Goal: Transaction & Acquisition: Purchase product/service

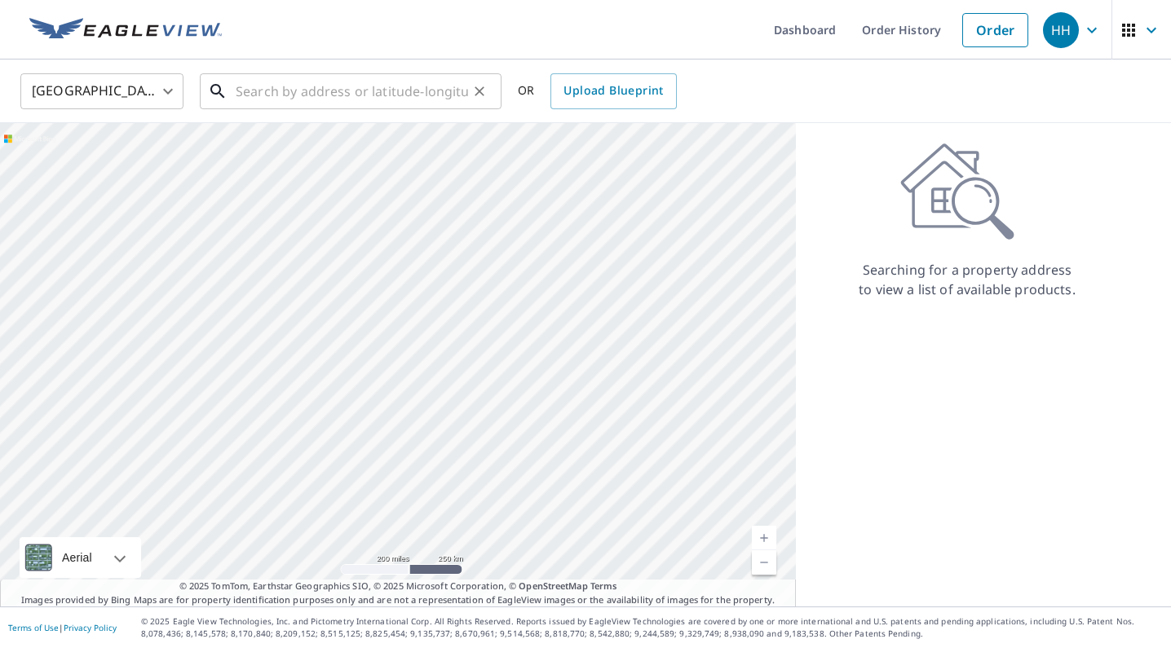
click at [290, 95] on input "text" at bounding box center [352, 91] width 232 height 46
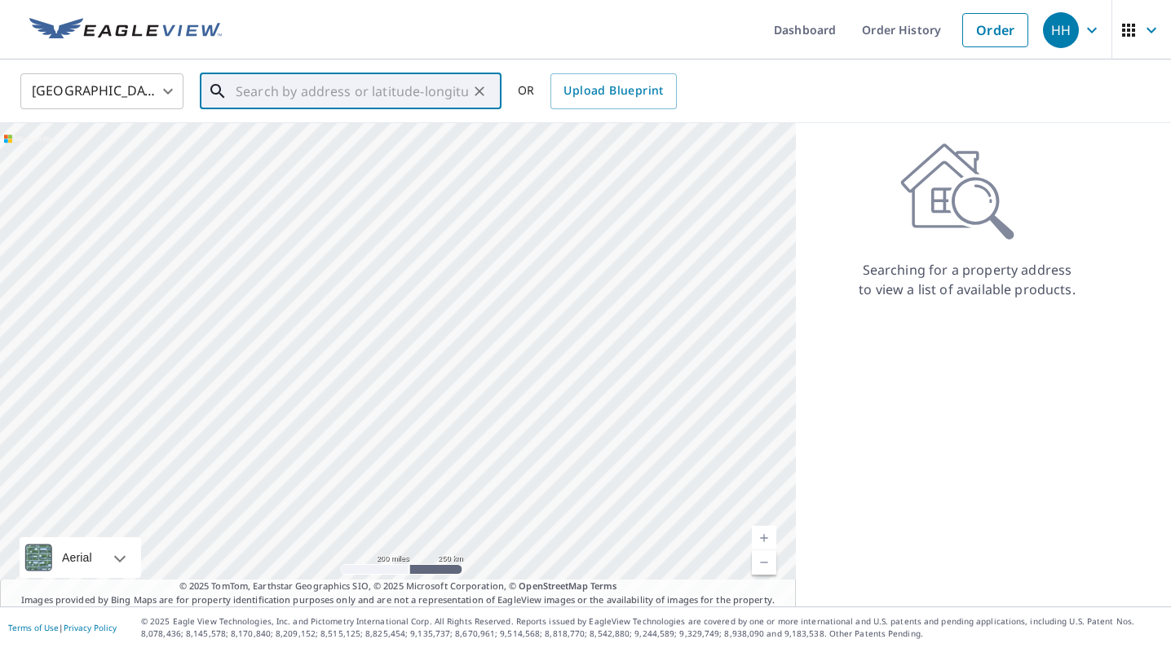
paste input "[STREET_ADDRESS]"
click at [286, 137] on span "[STREET_ADDRESS]" at bounding box center [360, 139] width 256 height 20
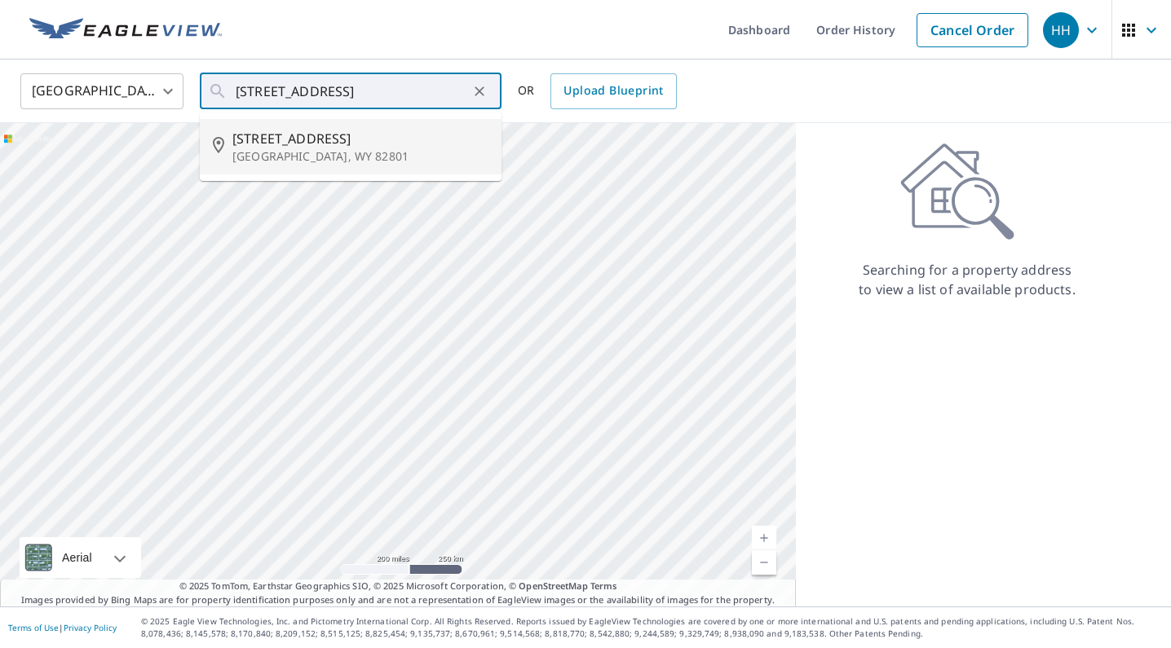
type input "[STREET_ADDRESS]"
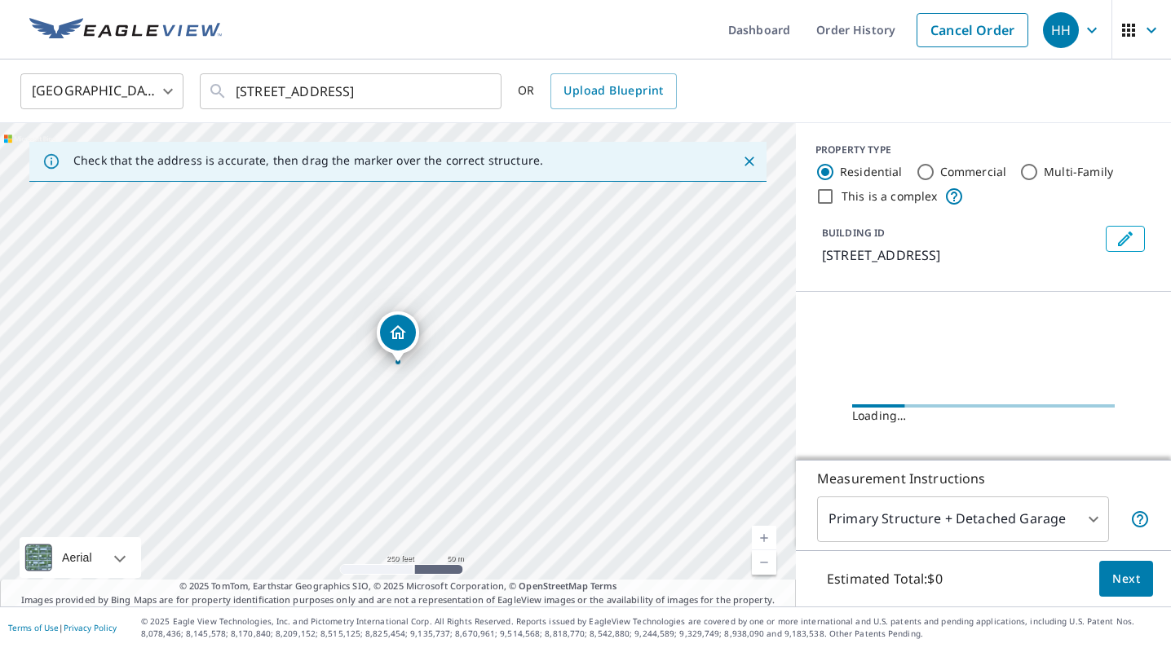
click at [767, 533] on link "Current Level 17, Zoom In" at bounding box center [764, 538] width 24 height 24
click at [767, 532] on link "Current Level 18, Zoom In" at bounding box center [764, 538] width 24 height 24
click at [767, 531] on link "Current Level 19, Zoom In" at bounding box center [764, 538] width 24 height 24
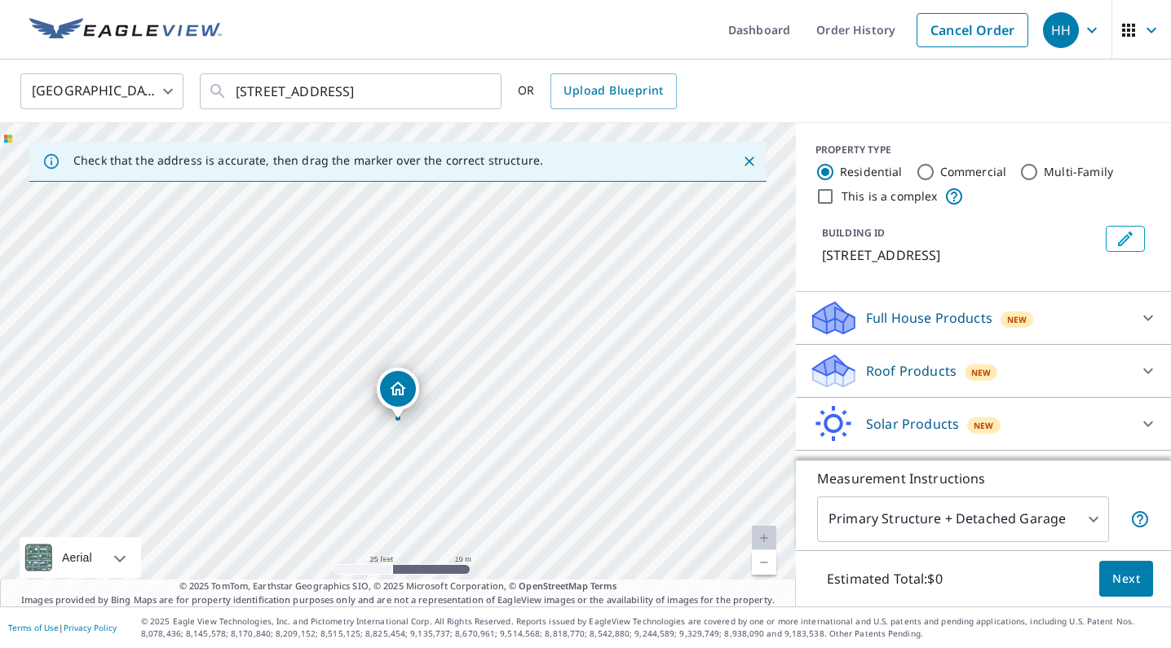
drag, startPoint x: 550, startPoint y: 336, endPoint x: 550, endPoint y: 391, distance: 55.4
click at [550, 391] on div "[STREET_ADDRESS]" at bounding box center [398, 364] width 796 height 483
drag, startPoint x: 501, startPoint y: 488, endPoint x: 525, endPoint y: 389, distance: 101.6
click at [525, 389] on div "[STREET_ADDRESS]" at bounding box center [398, 364] width 796 height 483
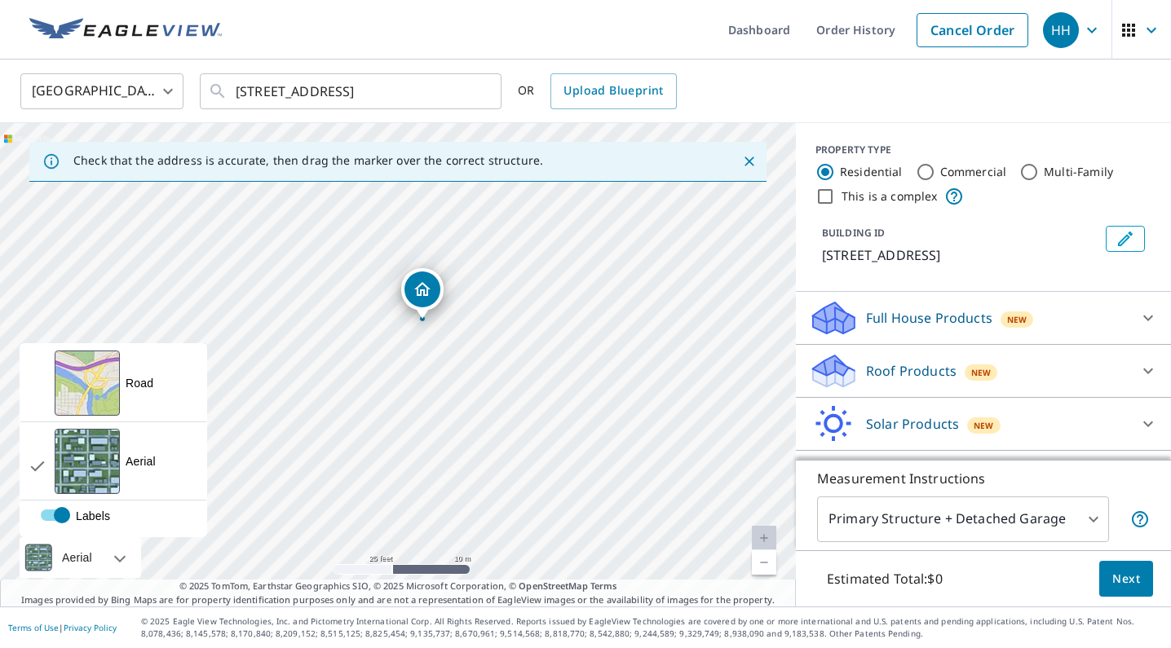
click at [107, 554] on div at bounding box center [102, 557] width 10 height 41
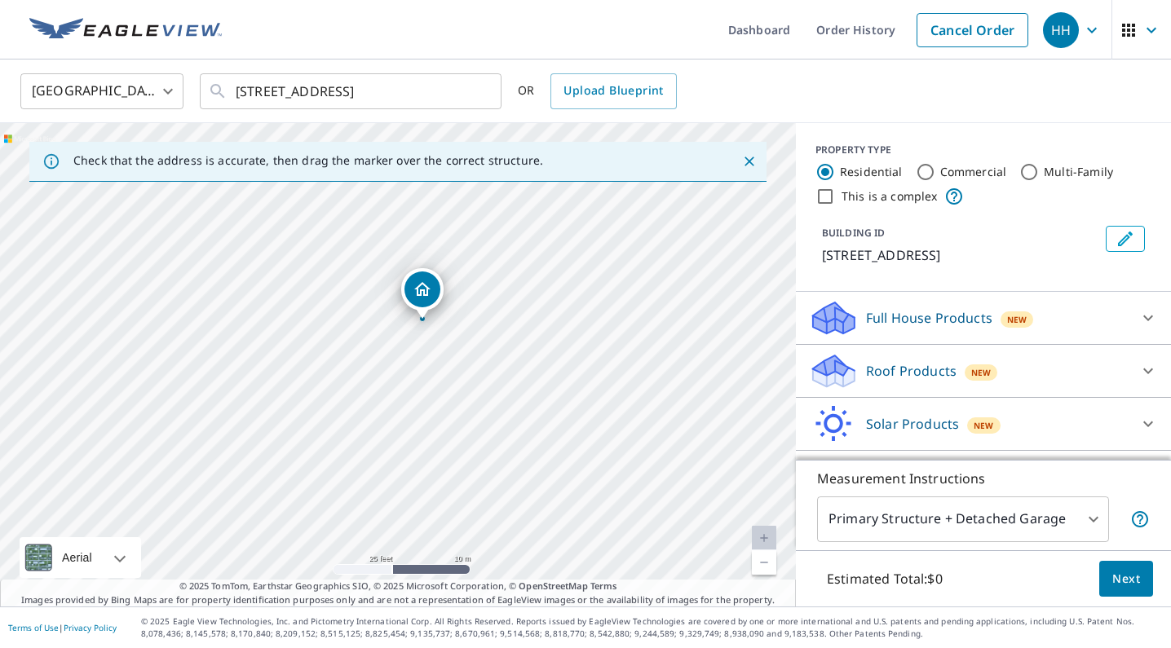
click at [322, 515] on div "[STREET_ADDRESS]" at bounding box center [398, 364] width 796 height 483
click at [1122, 574] on span "Next" at bounding box center [1126, 579] width 28 height 20
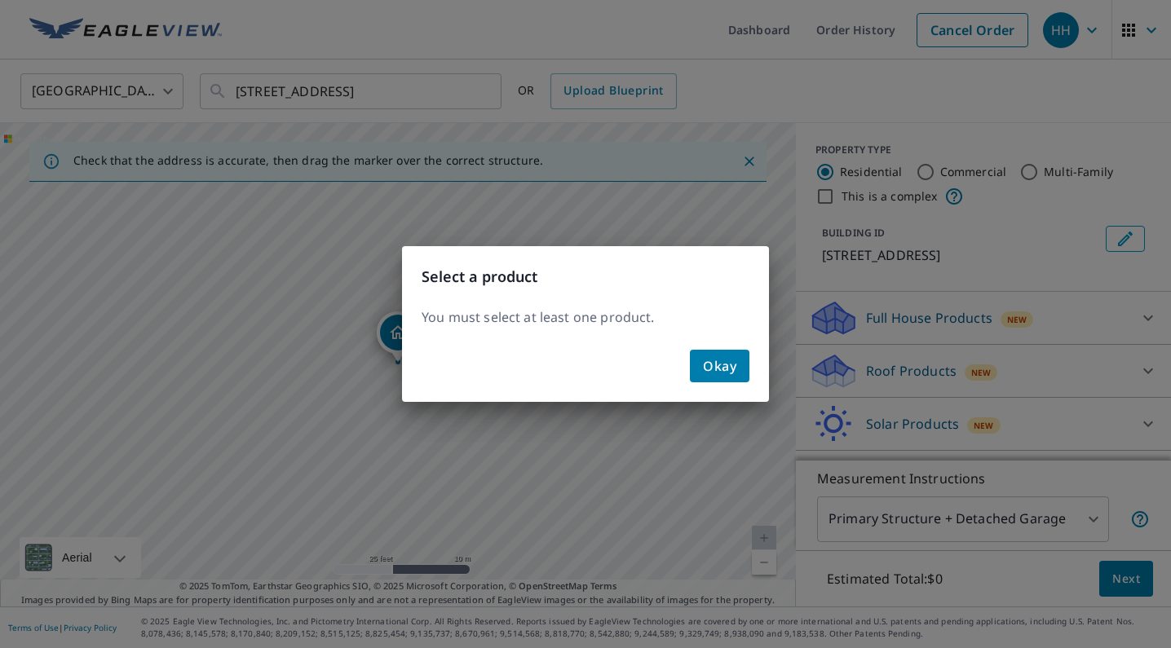
click at [755, 369] on div "Okay" at bounding box center [585, 372] width 367 height 59
click at [740, 371] on button "Okay" at bounding box center [720, 366] width 60 height 33
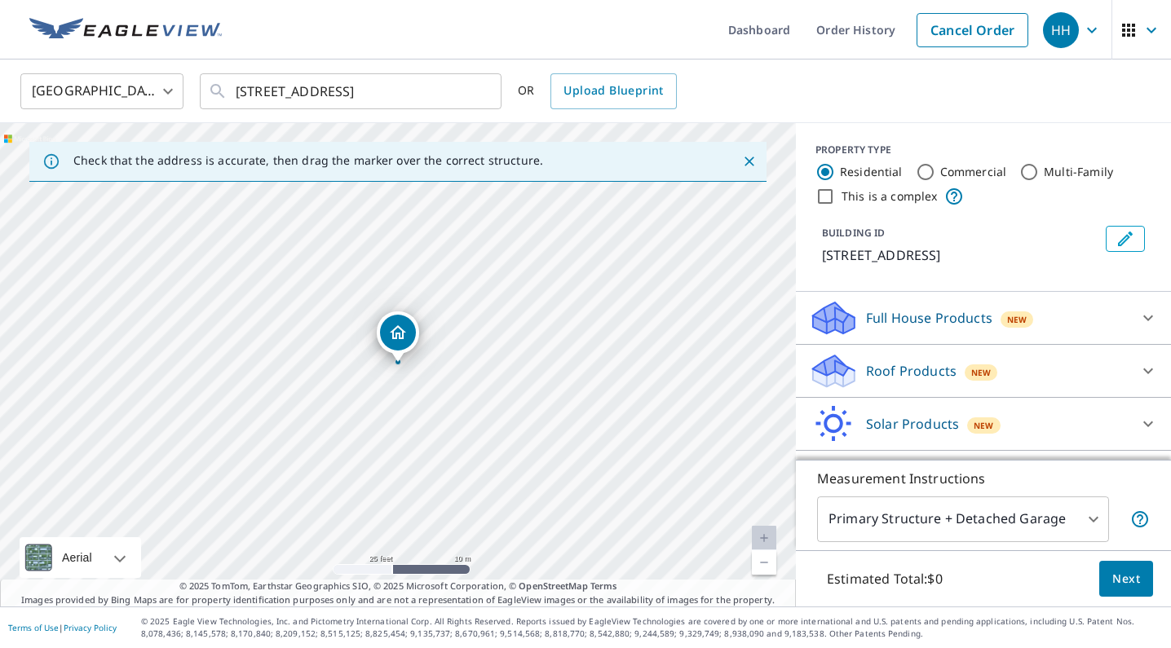
click at [1024, 519] on body "HH HH Dashboard Order History Cancel Order HH [GEOGRAPHIC_DATA] [GEOGRAPHIC_DAT…" at bounding box center [585, 324] width 1171 height 648
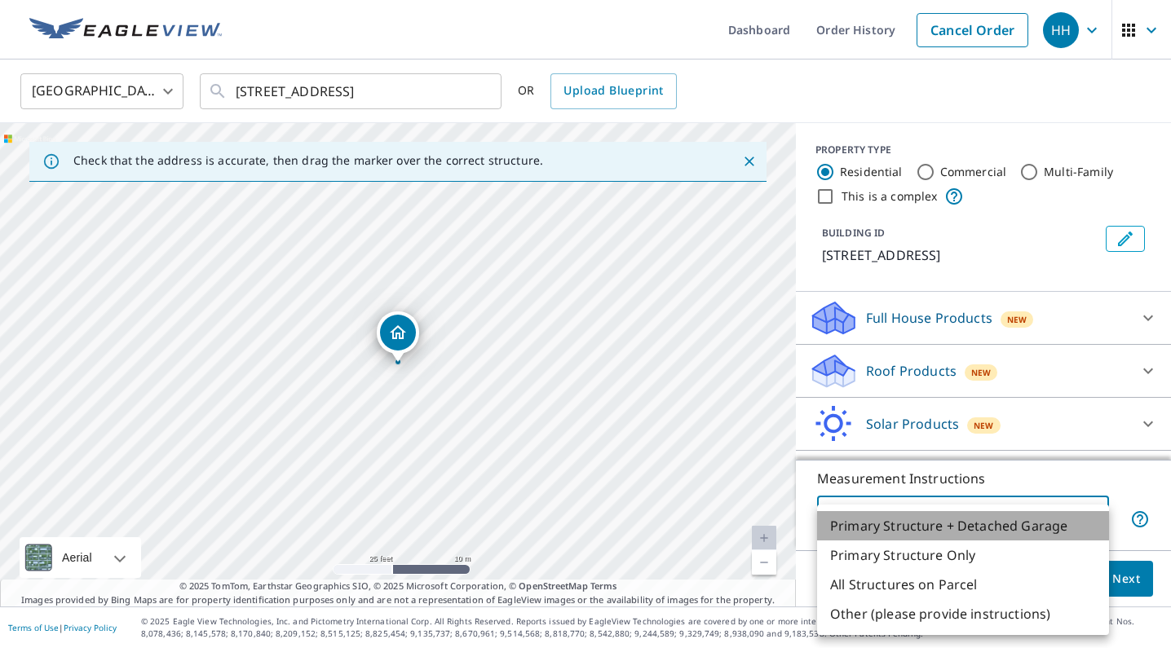
click at [1024, 519] on li "Primary Structure + Detached Garage" at bounding box center [963, 525] width 292 height 29
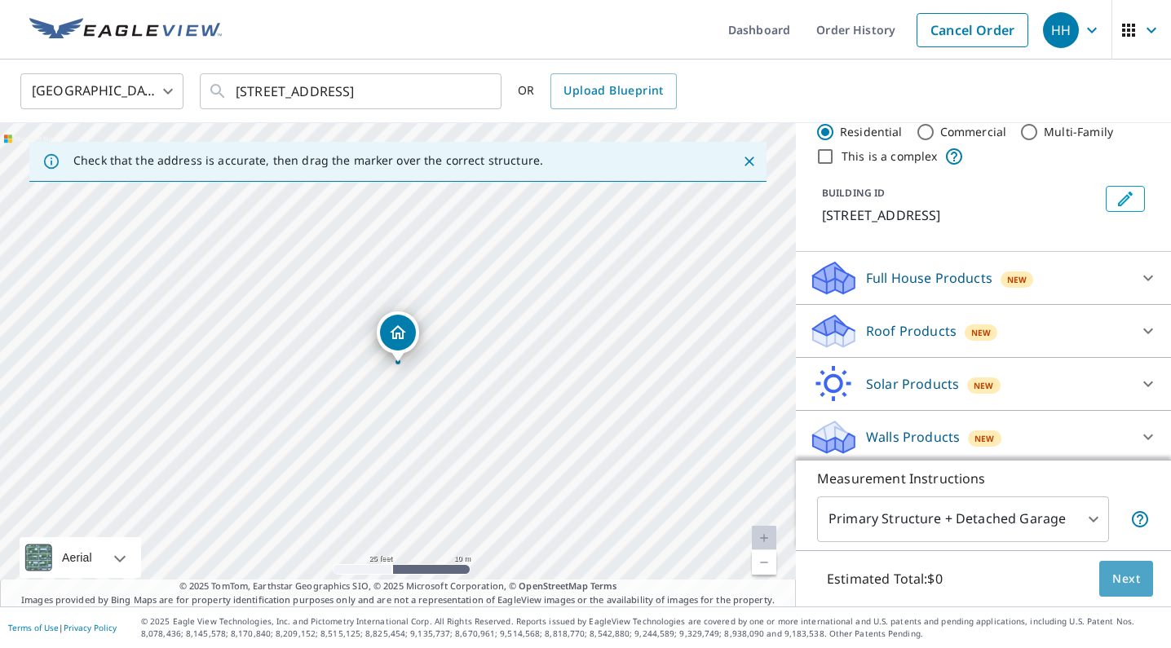
click at [1122, 587] on span "Next" at bounding box center [1126, 579] width 28 height 20
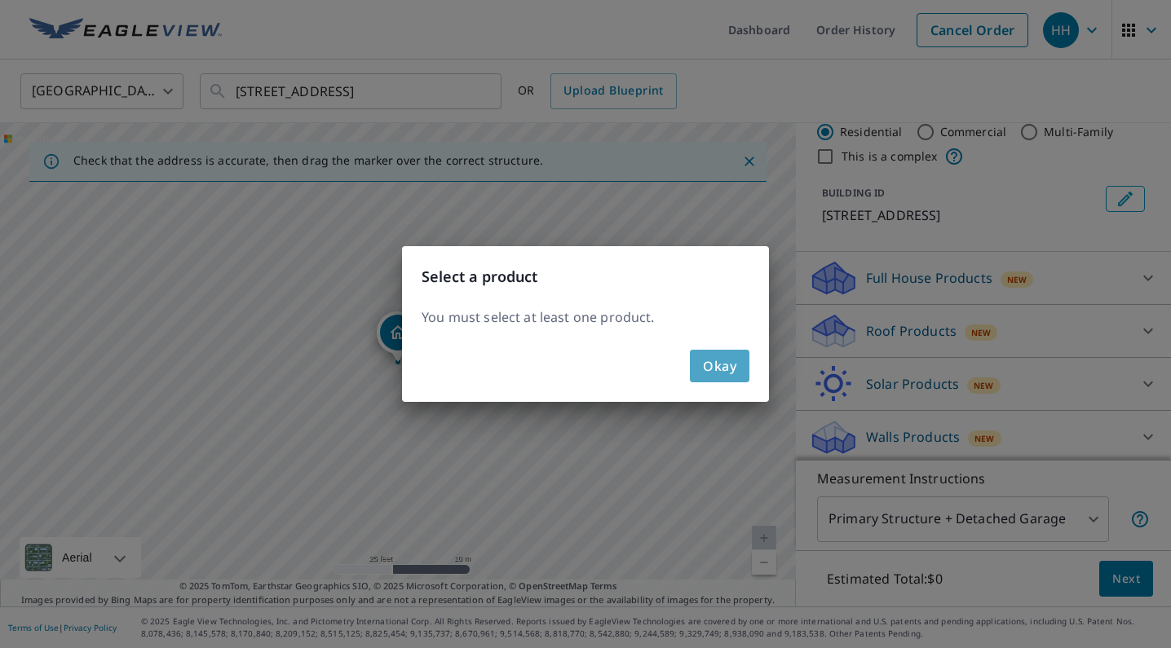
click at [714, 367] on span "Okay" at bounding box center [719, 366] width 33 height 23
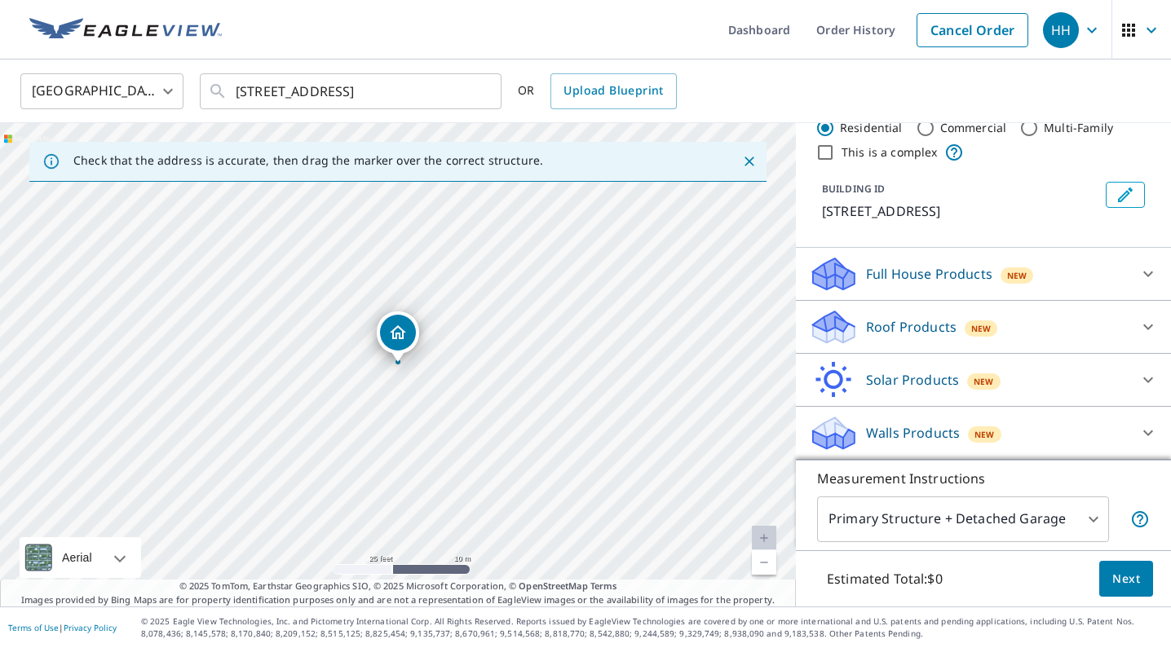
click at [1139, 328] on icon at bounding box center [1148, 327] width 20 height 20
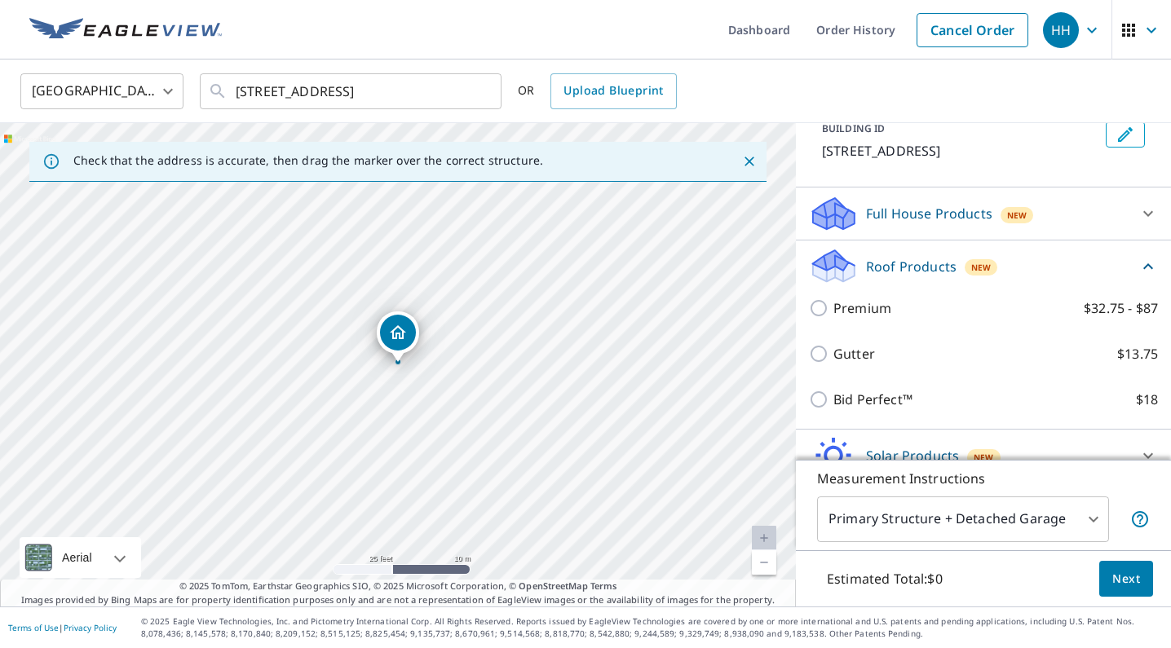
scroll to position [104, 0]
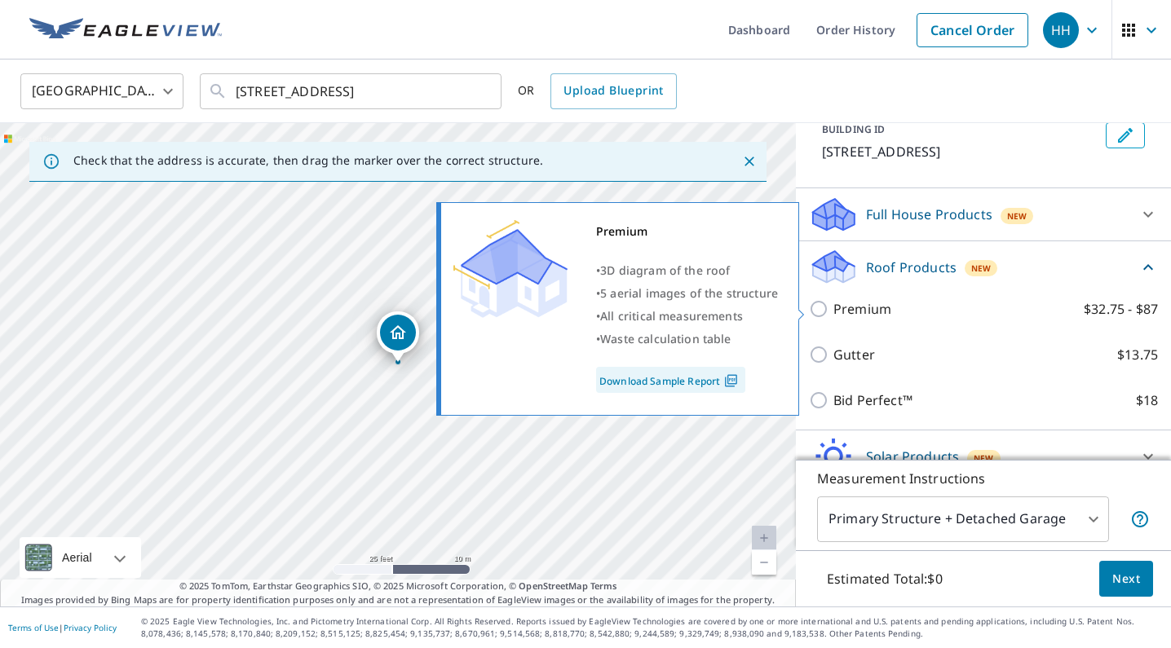
click at [818, 306] on input "Premium $32.75 - $87" at bounding box center [821, 309] width 24 height 20
checkbox input "true"
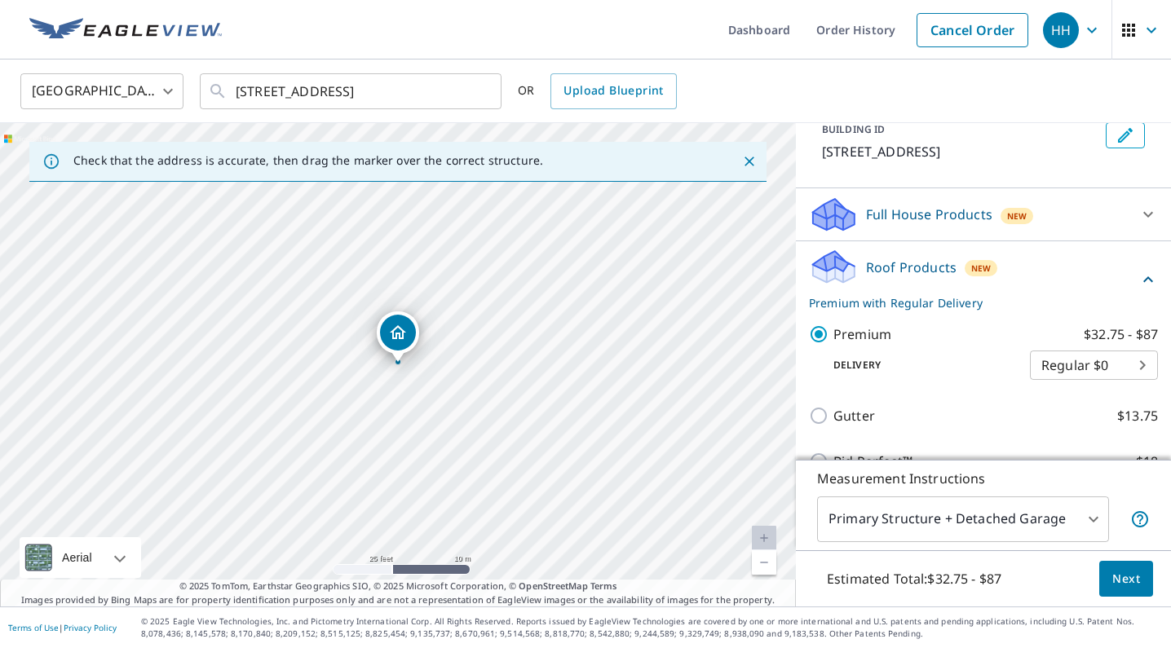
click at [1125, 579] on span "Next" at bounding box center [1126, 579] width 28 height 20
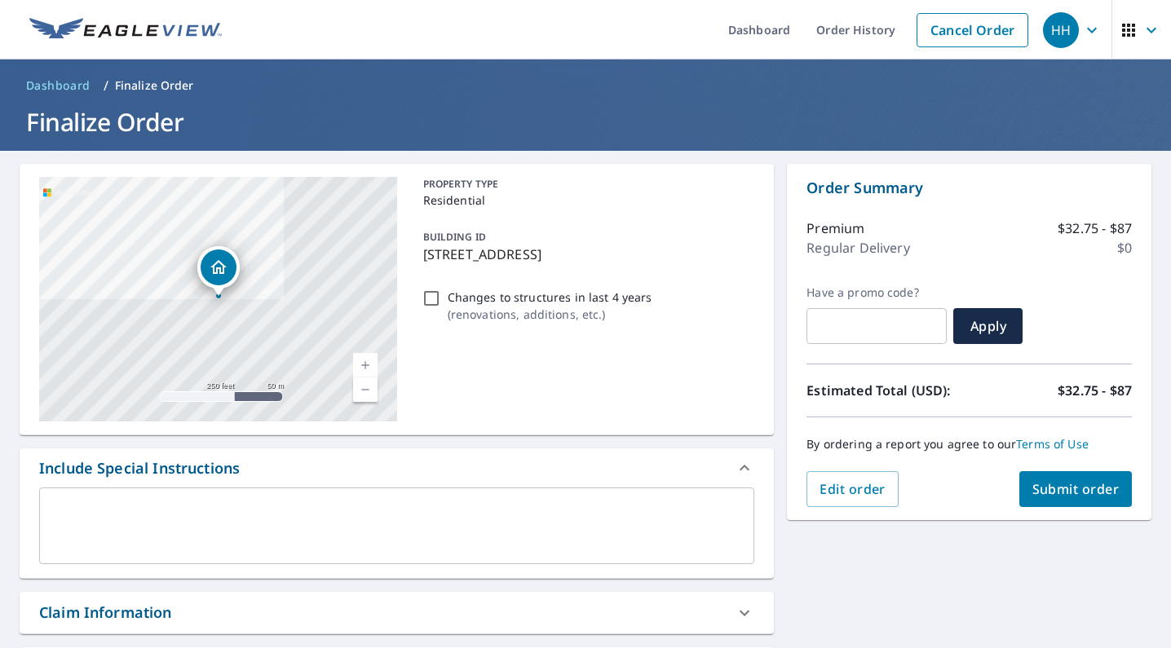
click at [1045, 490] on span "Submit order" at bounding box center [1075, 489] width 87 height 18
